Goal: Task Accomplishment & Management: Complete application form

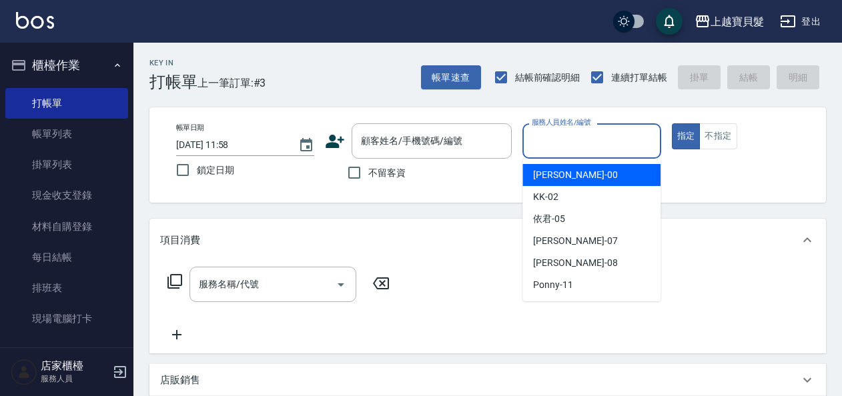
click at [586, 141] on input "服務人員姓名/編號" at bounding box center [591, 140] width 126 height 23
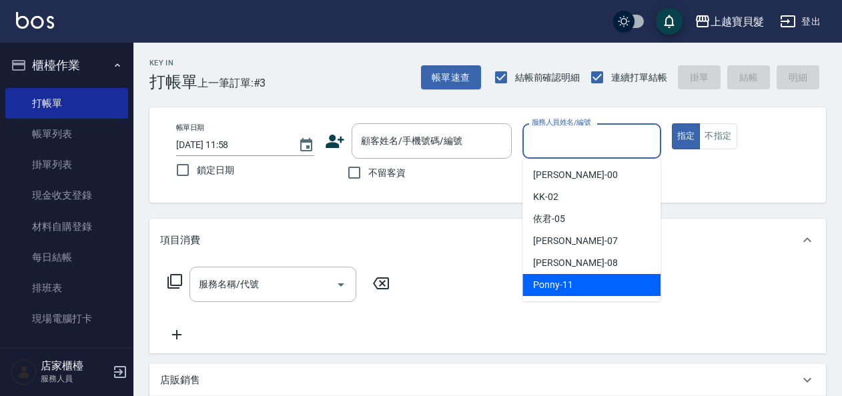
click at [579, 276] on div "Ponny -11" at bounding box center [591, 285] width 138 height 22
type input "Ponny-11"
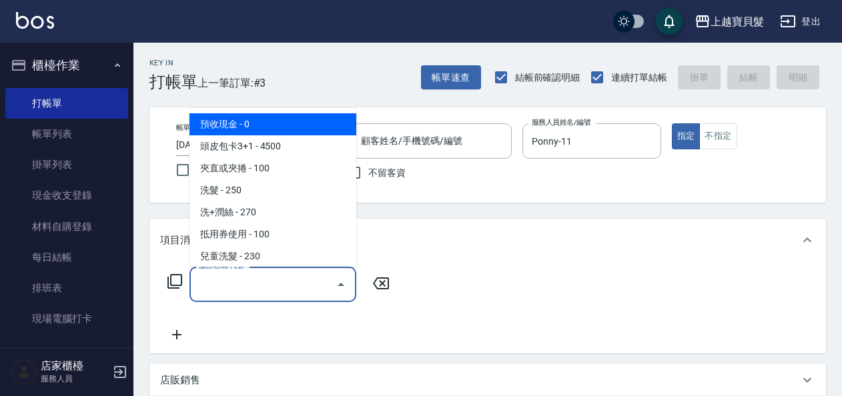
click at [219, 286] on input "服務名稱/代號" at bounding box center [262, 284] width 135 height 23
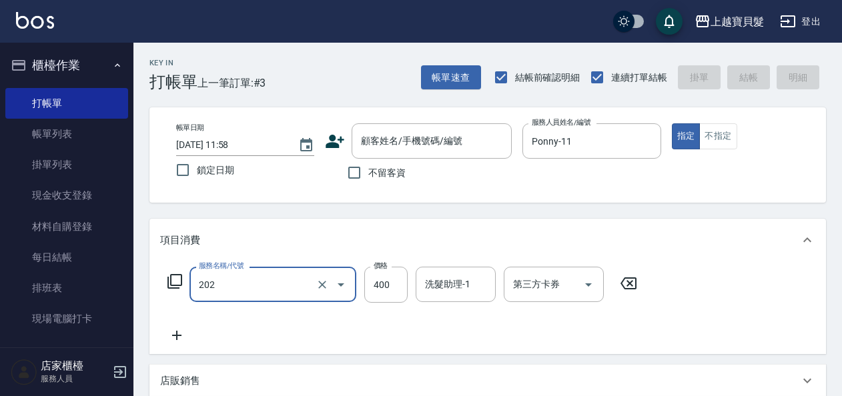
type input "剪髮(202)"
click at [179, 280] on icon at bounding box center [175, 282] width 16 height 16
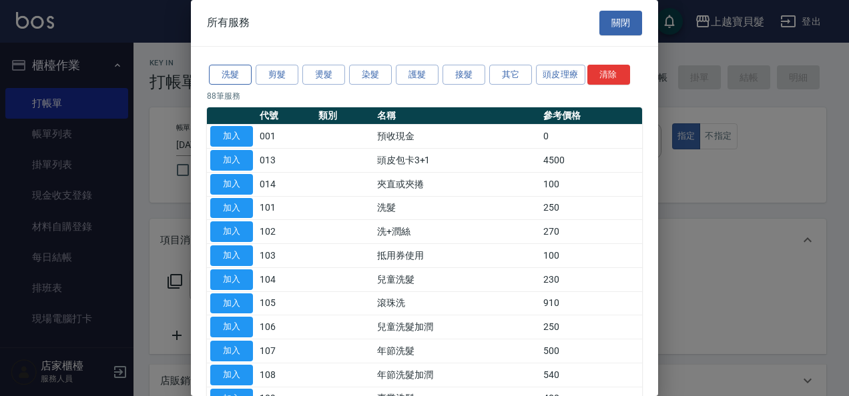
click at [229, 82] on button "洗髮" at bounding box center [230, 75] width 43 height 21
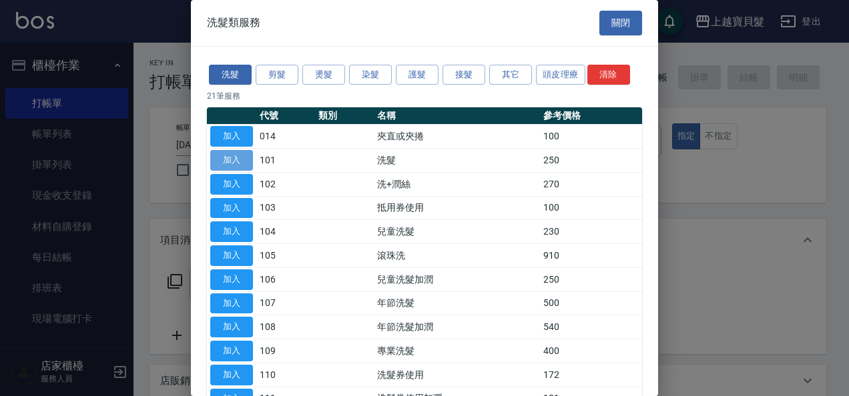
click at [231, 157] on button "加入" at bounding box center [231, 160] width 43 height 21
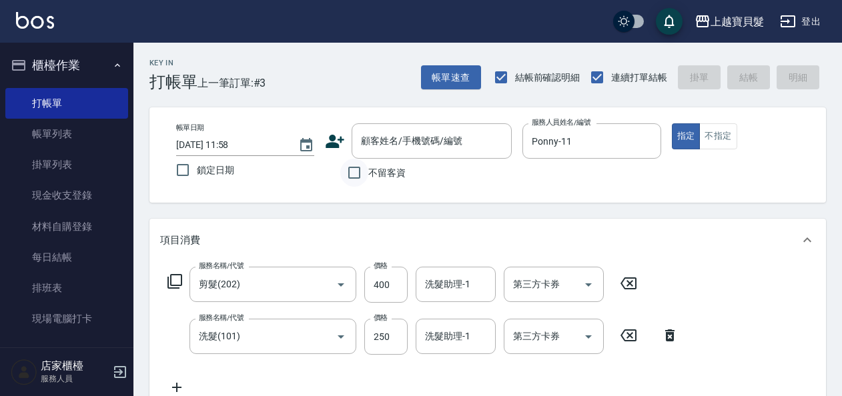
click at [354, 172] on input "不留客資" at bounding box center [354, 173] width 28 height 28
checkbox input "true"
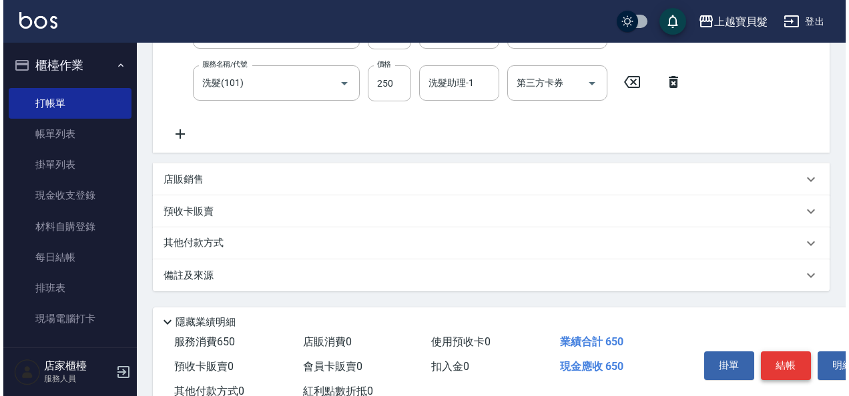
scroll to position [298, 0]
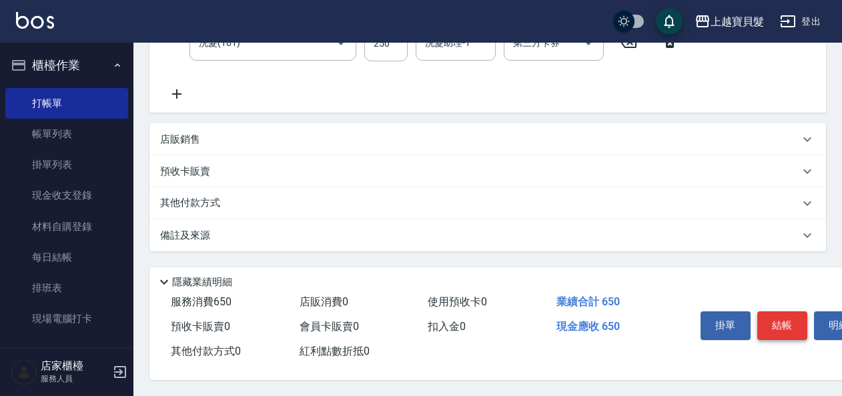
click at [789, 320] on button "結帳" at bounding box center [782, 326] width 50 height 28
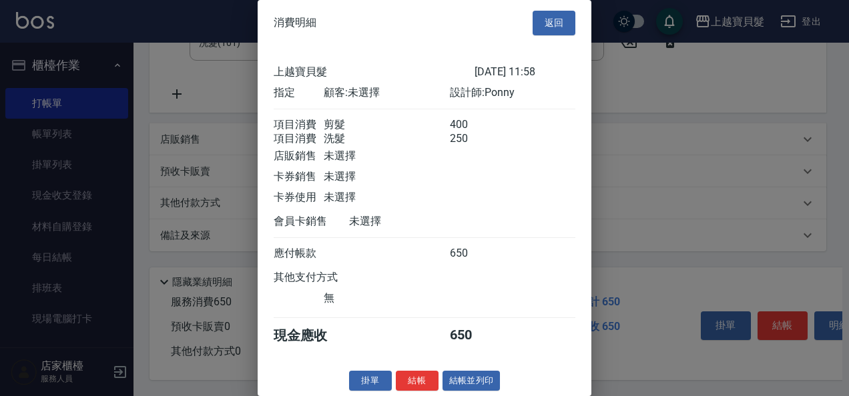
click at [466, 392] on button "結帳並列印" at bounding box center [471, 381] width 58 height 21
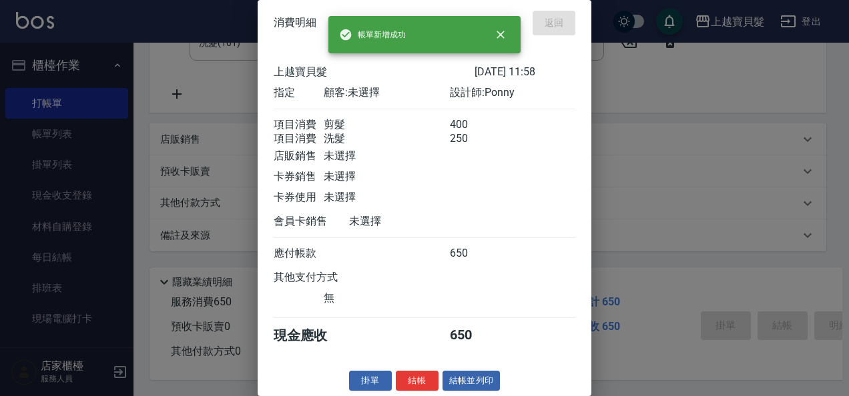
type input "[DATE] 14:25"
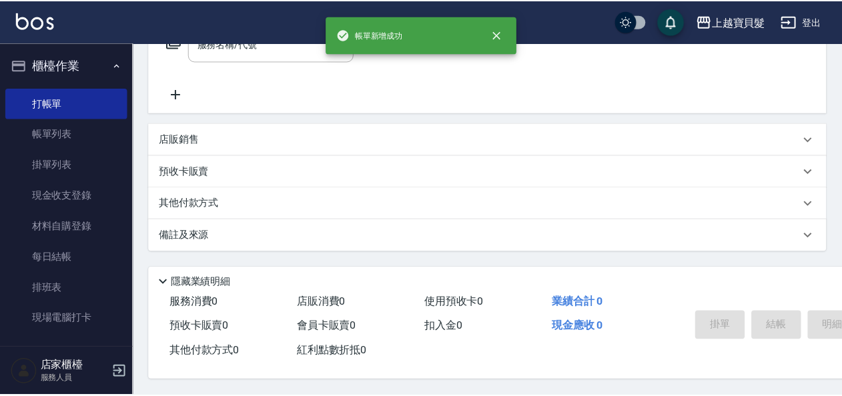
scroll to position [0, 0]
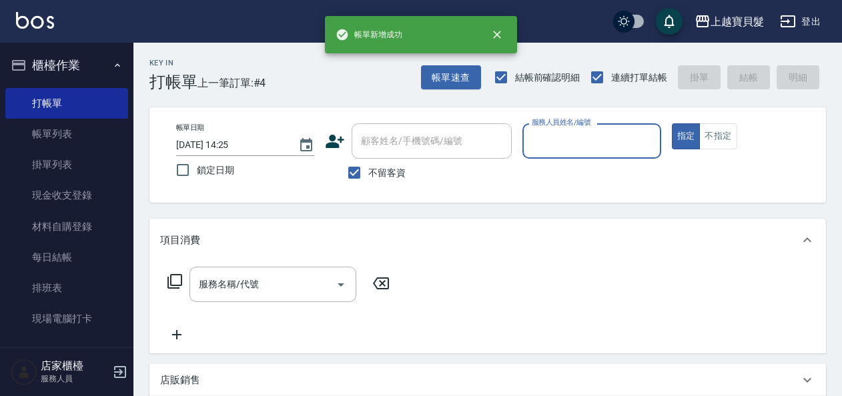
click at [548, 145] on input "服務人員姓名/編號" at bounding box center [591, 140] width 126 height 23
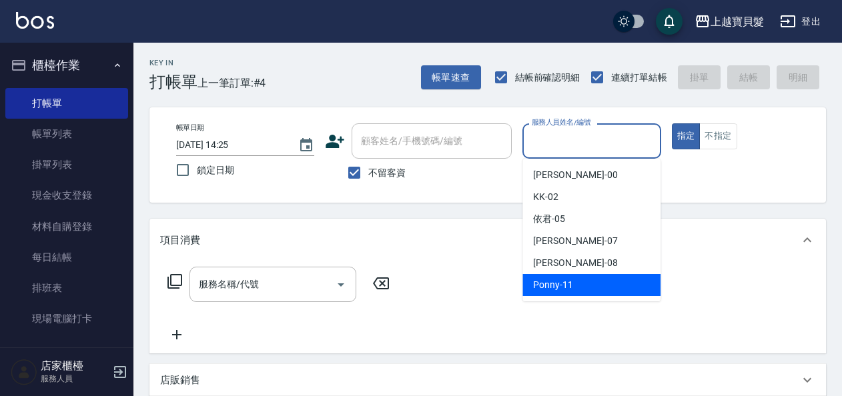
click at [542, 279] on span "Ponny -11" at bounding box center [553, 285] width 40 height 14
type input "Ponny-11"
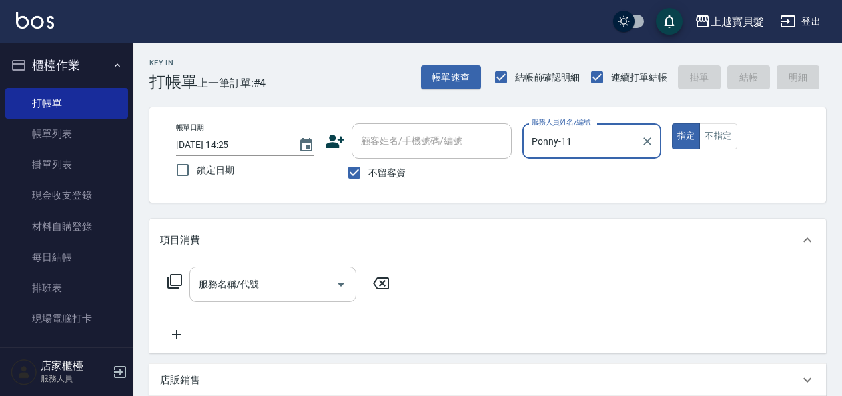
click at [213, 286] on input "服務名稱/代號" at bounding box center [262, 284] width 135 height 23
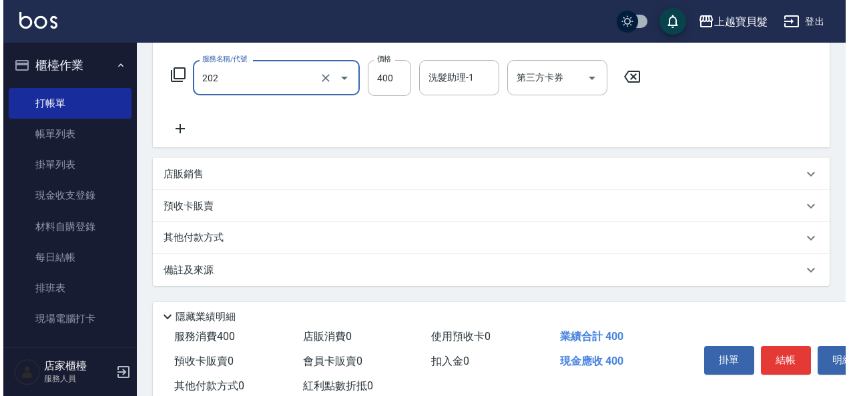
scroll to position [246, 0]
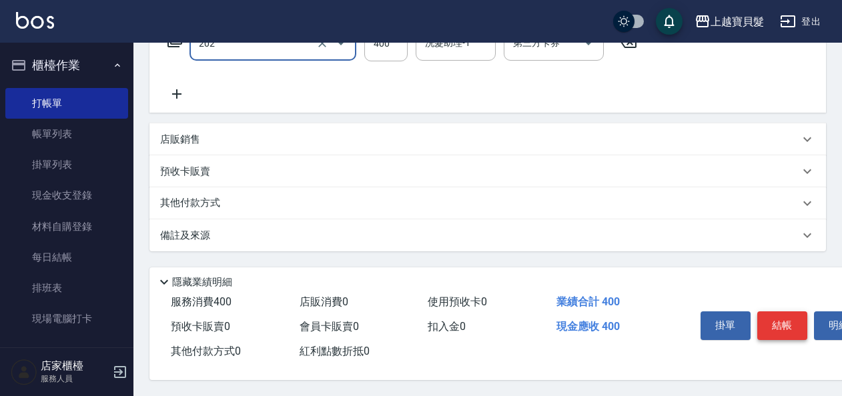
type input "剪髮(202)"
click at [766, 315] on button "結帳" at bounding box center [782, 326] width 50 height 28
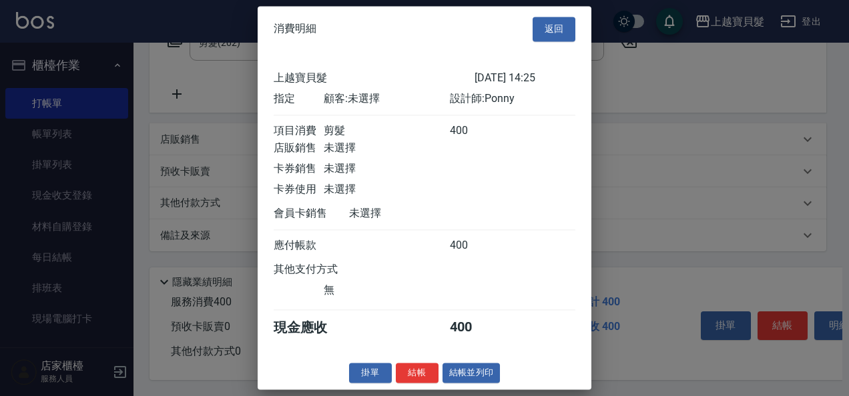
scroll to position [3, 0]
click at [474, 384] on button "結帳並列印" at bounding box center [471, 373] width 58 height 21
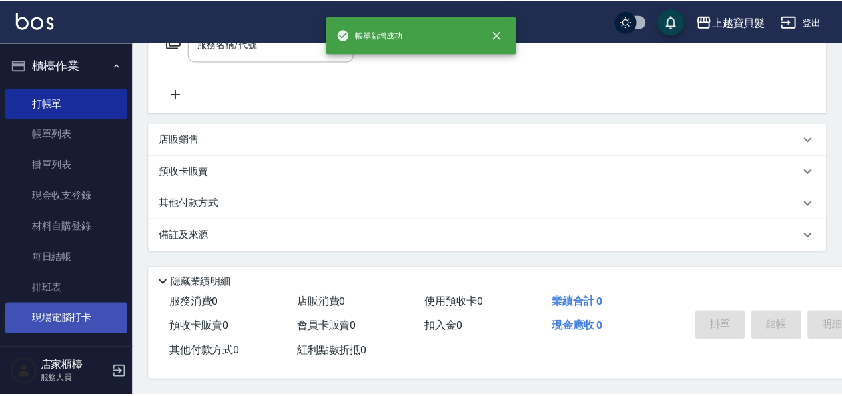
scroll to position [0, 0]
